Goal: Transaction & Acquisition: Purchase product/service

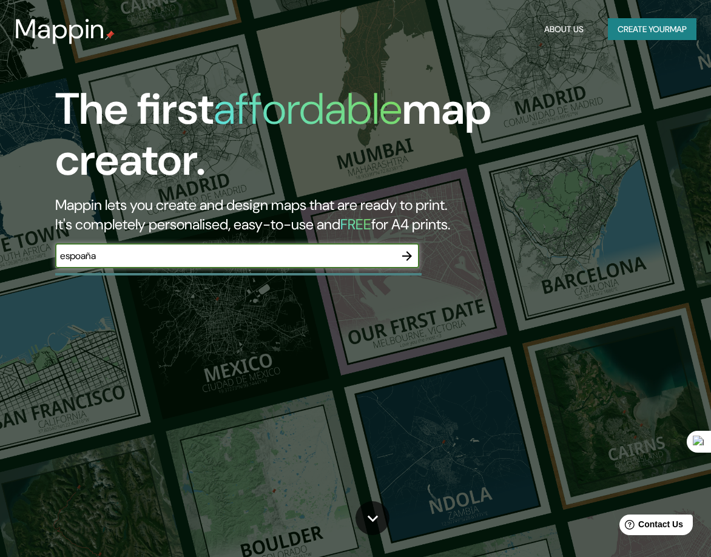
click at [81, 261] on input "espoaña" at bounding box center [225, 256] width 340 height 14
type input "españa"
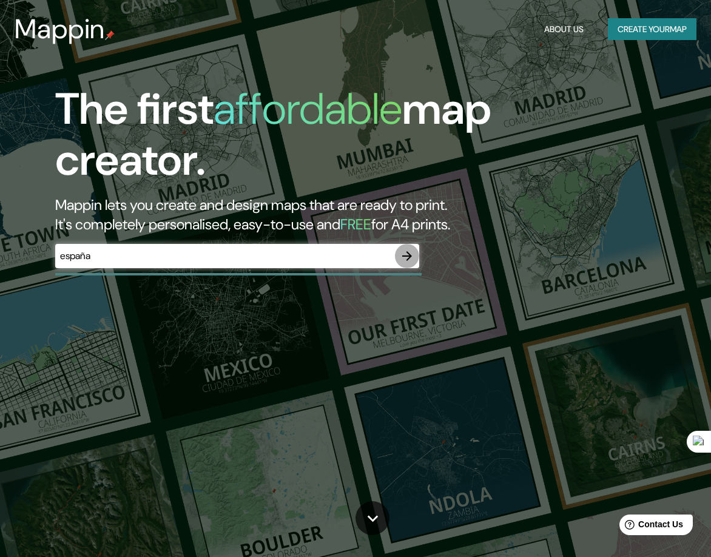
click at [419, 254] on div "The first affordable map creator. Mappin lets you create and design maps that a…" at bounding box center [339, 182] width 640 height 197
click at [412, 254] on icon "button" at bounding box center [407, 256] width 15 height 15
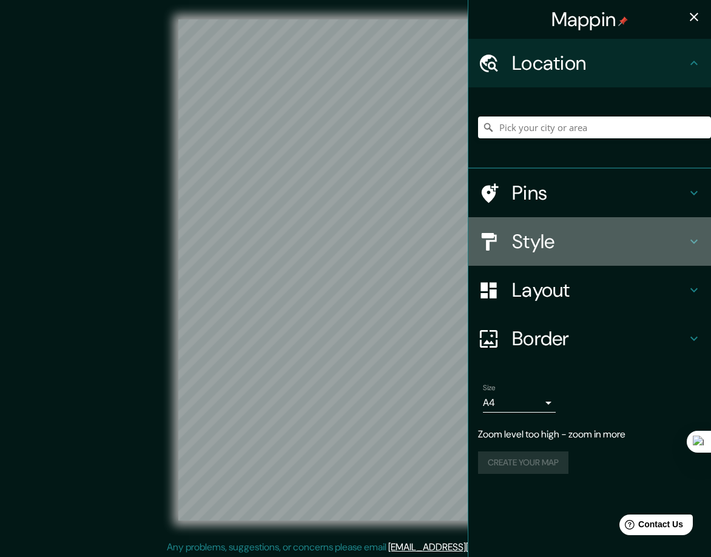
click at [541, 235] on h4 "Style" at bounding box center [599, 241] width 175 height 24
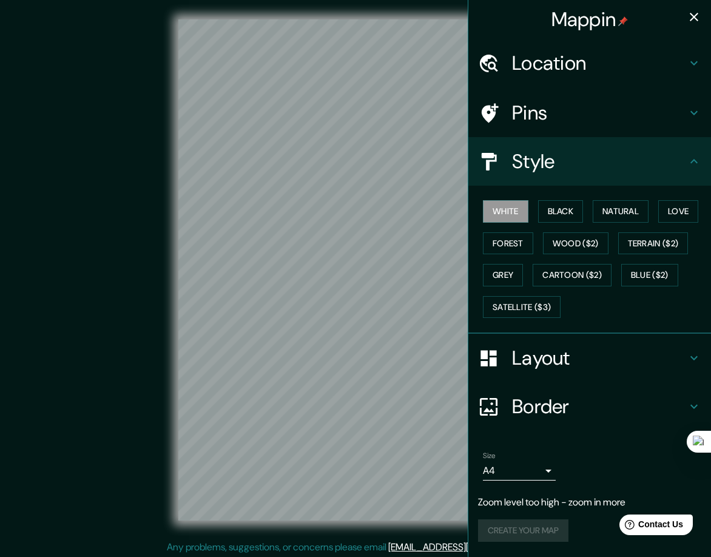
click at [564, 200] on div "White Black Natural Love Forest Wood ($2) Terrain ($2) Grey Cartoon ($2) Blue (…" at bounding box center [594, 258] width 233 height 127
click at [569, 209] on button "Black" at bounding box center [561, 211] width 46 height 22
click at [613, 211] on button "Natural" at bounding box center [621, 211] width 56 height 22
click at [694, 209] on button "Love" at bounding box center [679, 211] width 40 height 22
click at [527, 248] on button "Forest" at bounding box center [508, 243] width 50 height 22
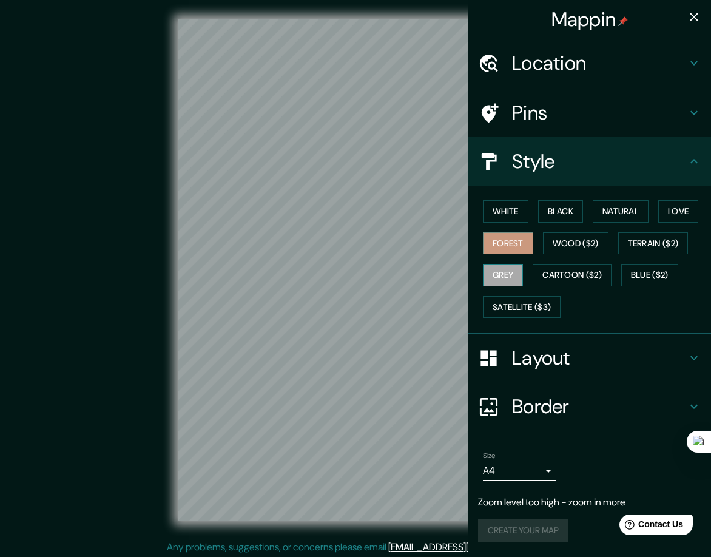
click at [515, 281] on button "Grey" at bounding box center [503, 275] width 40 height 22
click at [580, 276] on button "Cartoon ($2)" at bounding box center [572, 275] width 79 height 22
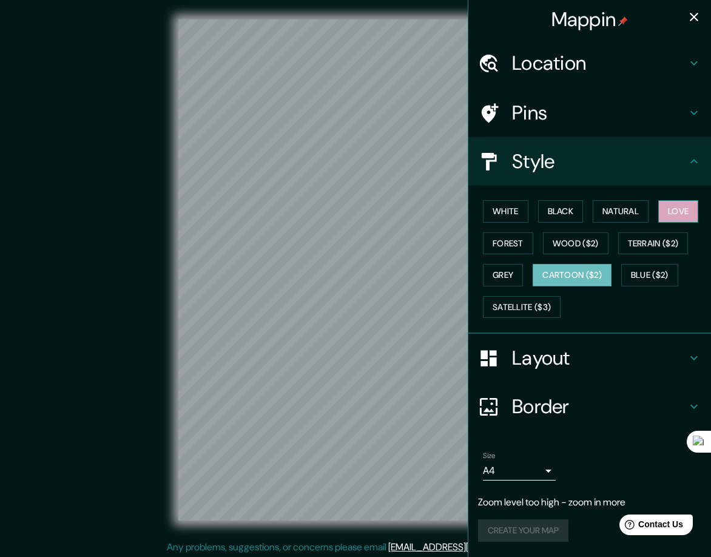
drag, startPoint x: 670, startPoint y: 213, endPoint x: 682, endPoint y: 212, distance: 12.2
click at [680, 212] on button "Love" at bounding box center [679, 211] width 40 height 22
click at [502, 214] on button "White" at bounding box center [506, 211] width 46 height 22
